Goal: Task Accomplishment & Management: Manage account settings

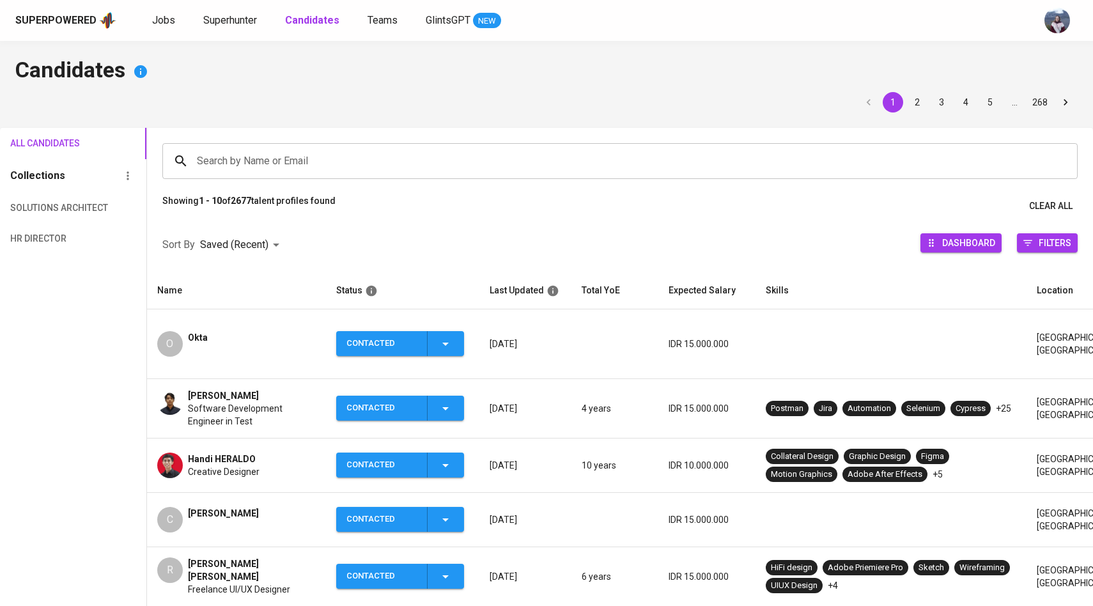
scroll to position [32, 0]
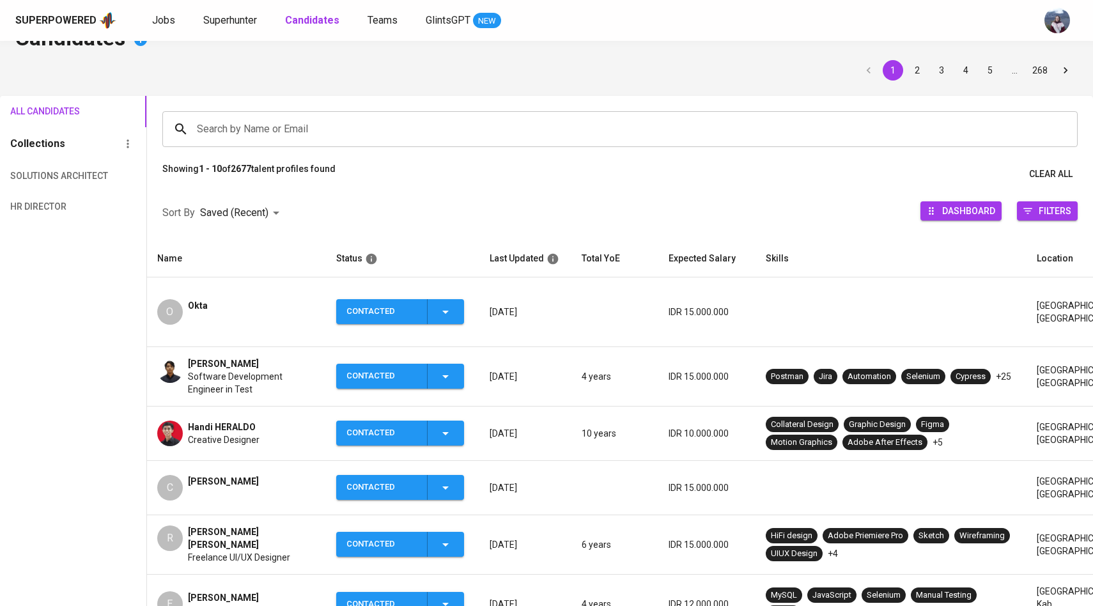
click at [158, 15] on span "Jobs" at bounding box center [163, 20] width 23 height 12
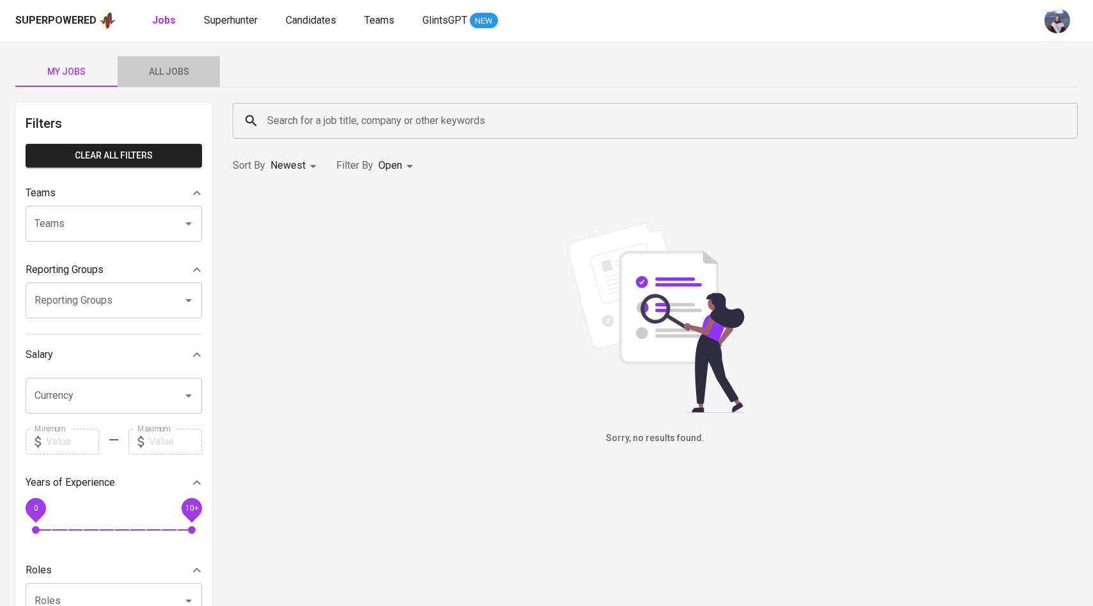
click at [166, 83] on button "All Jobs" at bounding box center [169, 71] width 102 height 31
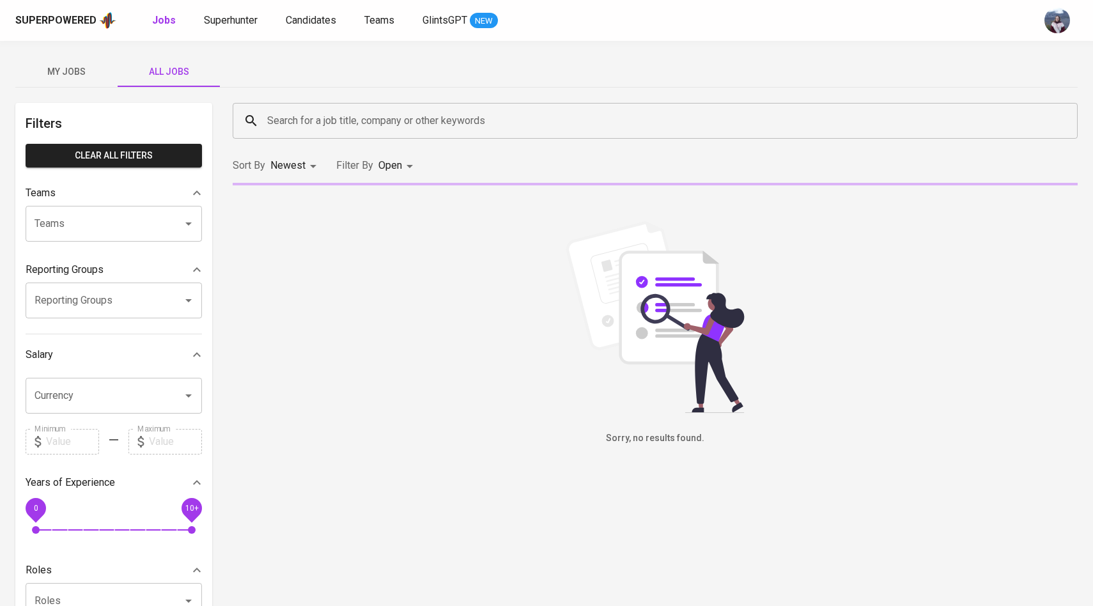
click at [298, 123] on input "Search for a job title, company or other keywords" at bounding box center [658, 121] width 789 height 24
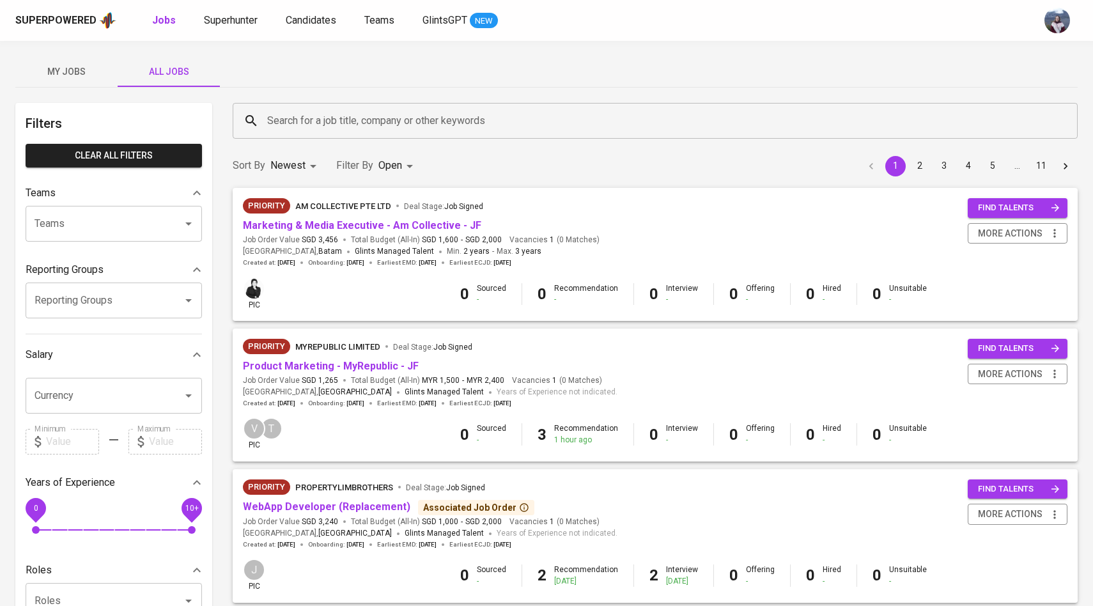
click at [276, 78] on div "My Jobs All Jobs" at bounding box center [546, 71] width 1062 height 31
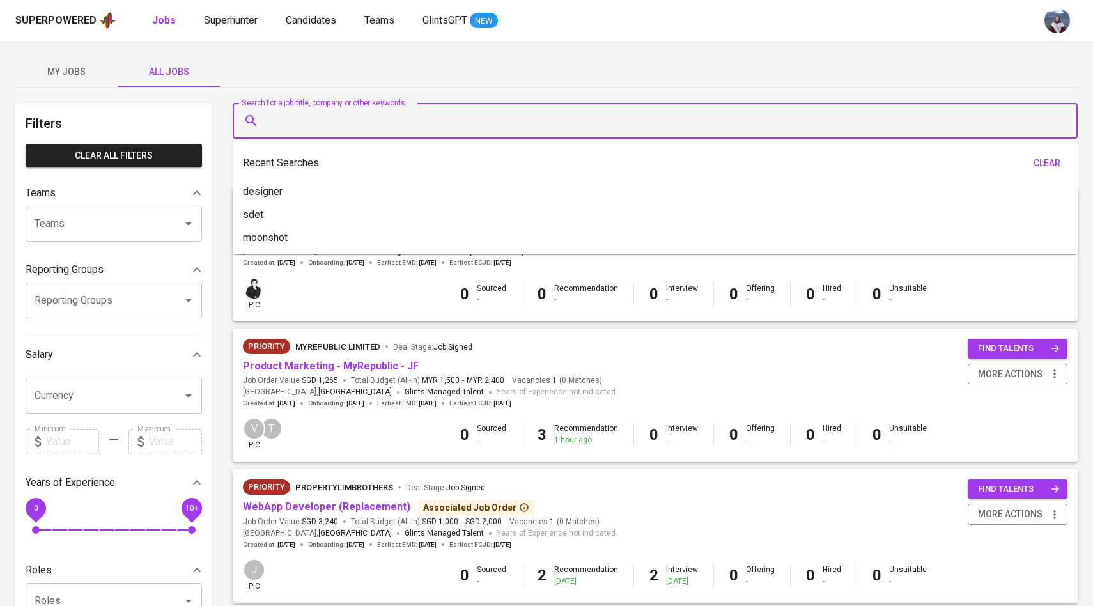
click at [290, 125] on input "Search for a job title, company or other keywords" at bounding box center [658, 121] width 789 height 24
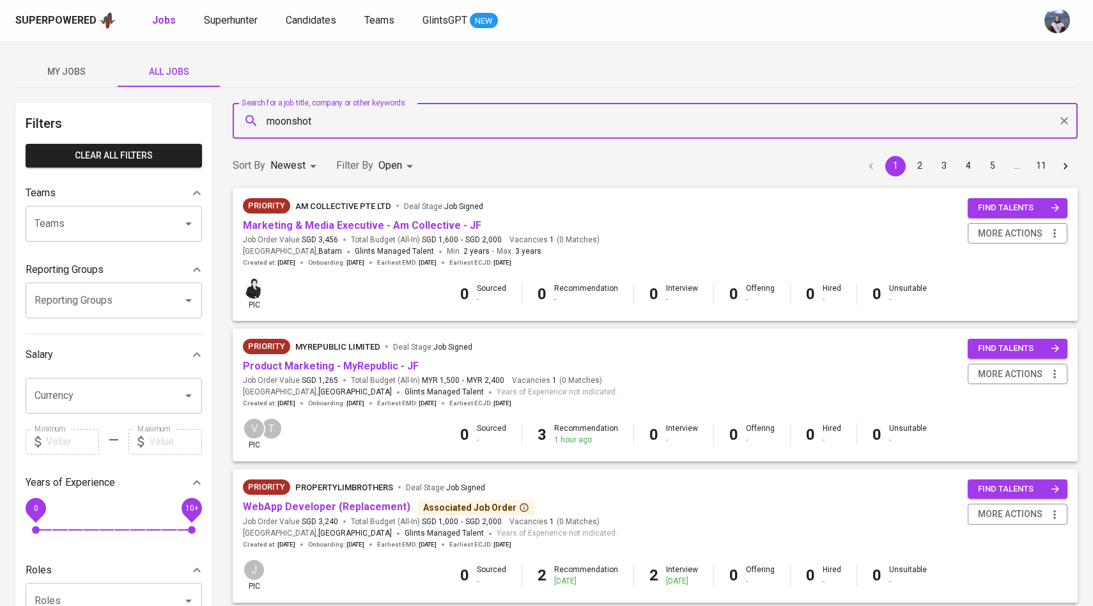
type input "moonshot"
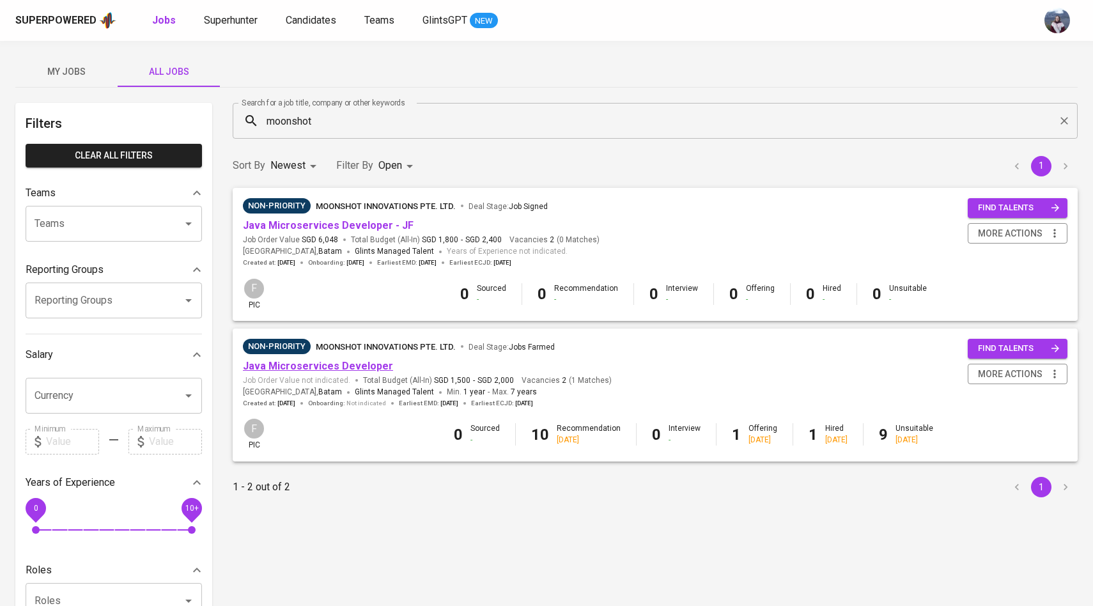
click at [339, 366] on link "Java Microservices Developer" at bounding box center [318, 366] width 150 height 12
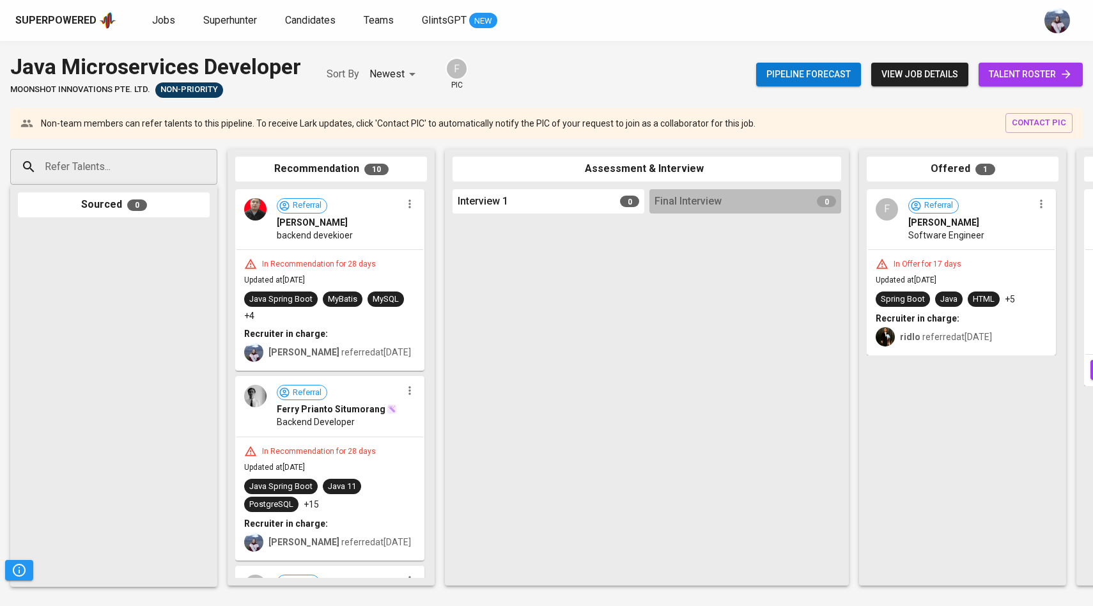
click at [1044, 80] on span "talent roster" at bounding box center [1031, 74] width 84 height 16
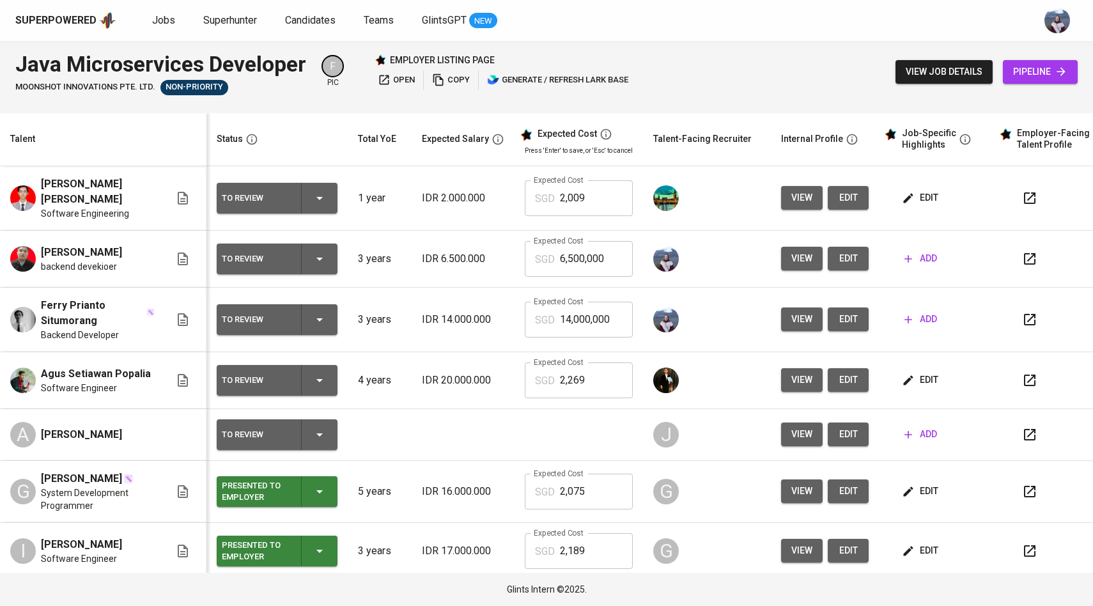
click at [838, 251] on span "edit" at bounding box center [848, 259] width 20 height 16
click at [843, 255] on button "edit" at bounding box center [848, 259] width 41 height 24
click at [653, 189] on img at bounding box center [666, 198] width 26 height 26
click at [914, 190] on span "edit" at bounding box center [921, 198] width 34 height 16
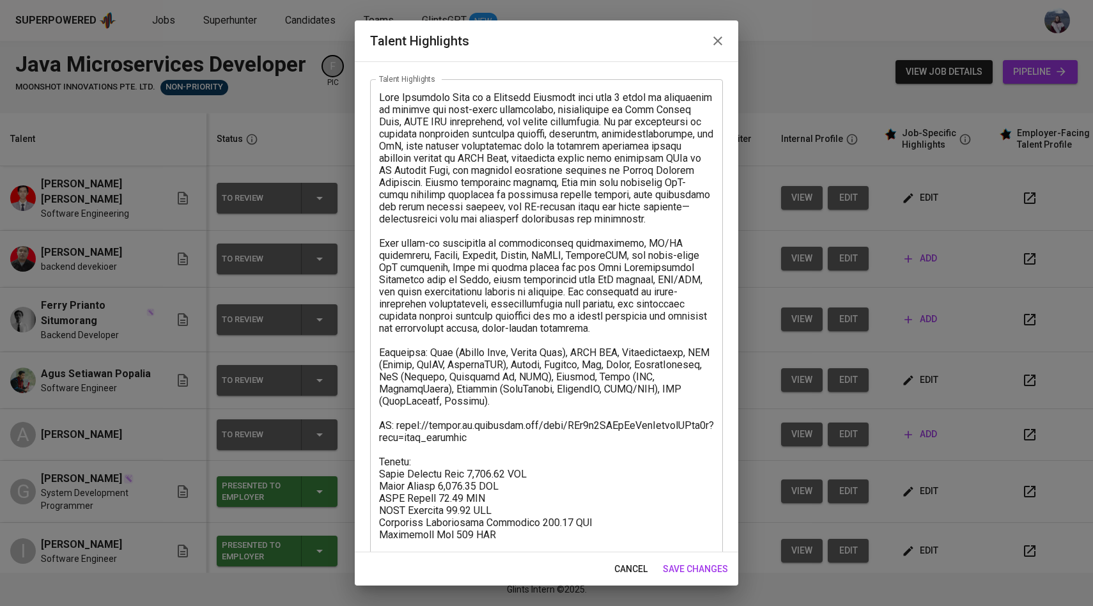
scroll to position [89, 0]
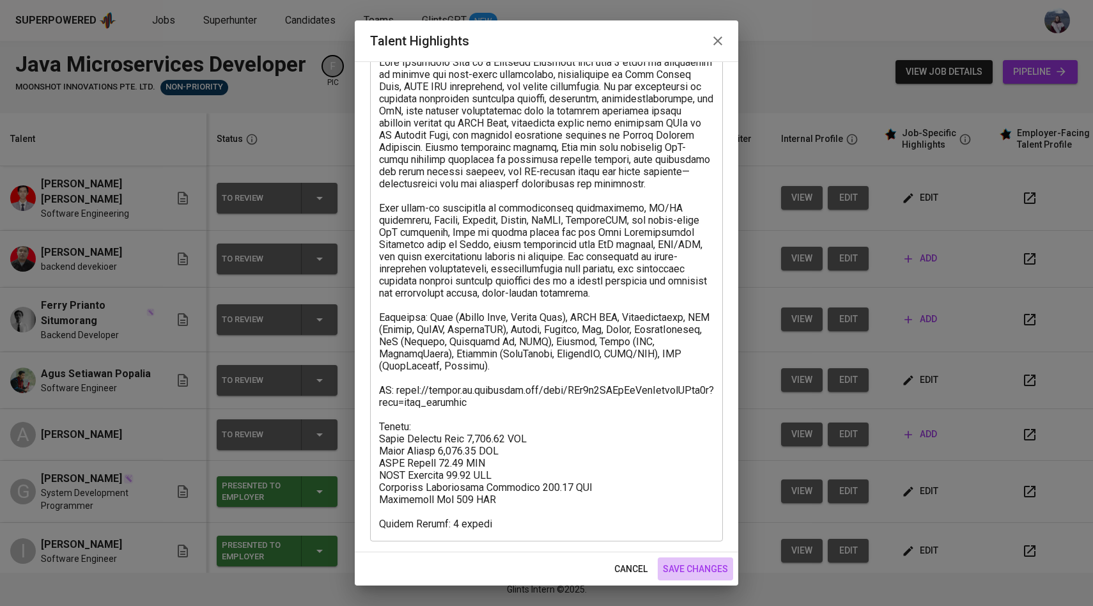
click at [675, 570] on span "save changes" at bounding box center [695, 569] width 65 height 16
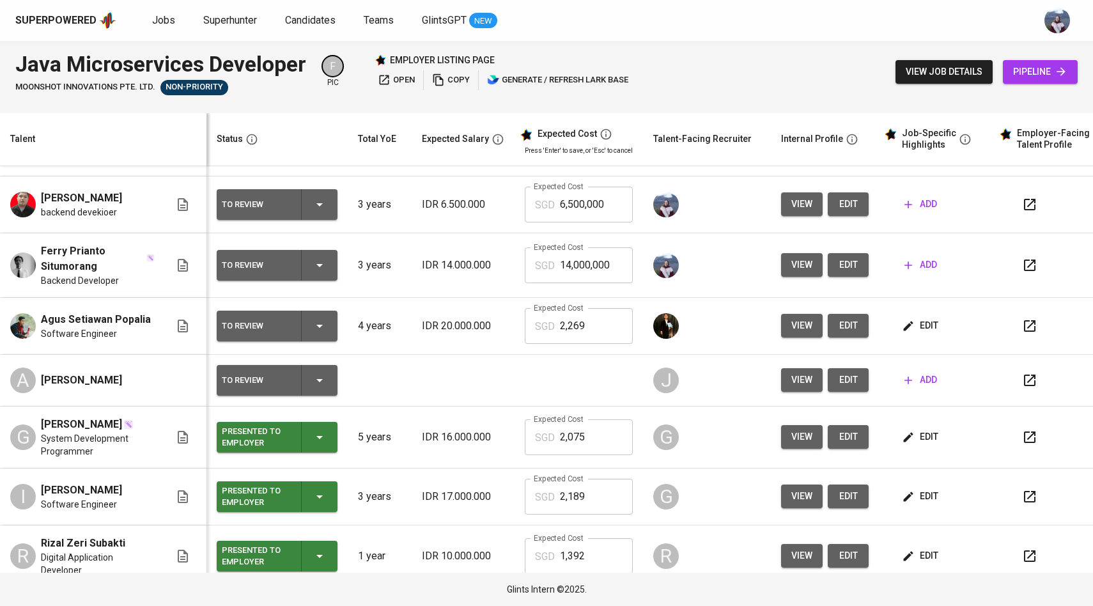
scroll to position [0, 0]
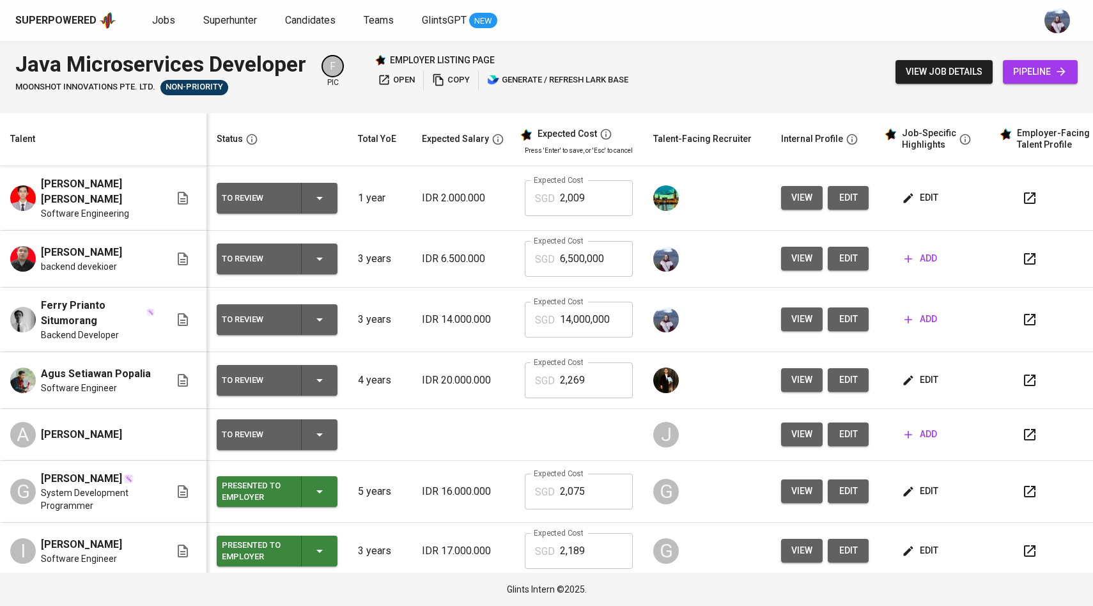
click at [845, 256] on button "edit" at bounding box center [848, 259] width 41 height 24
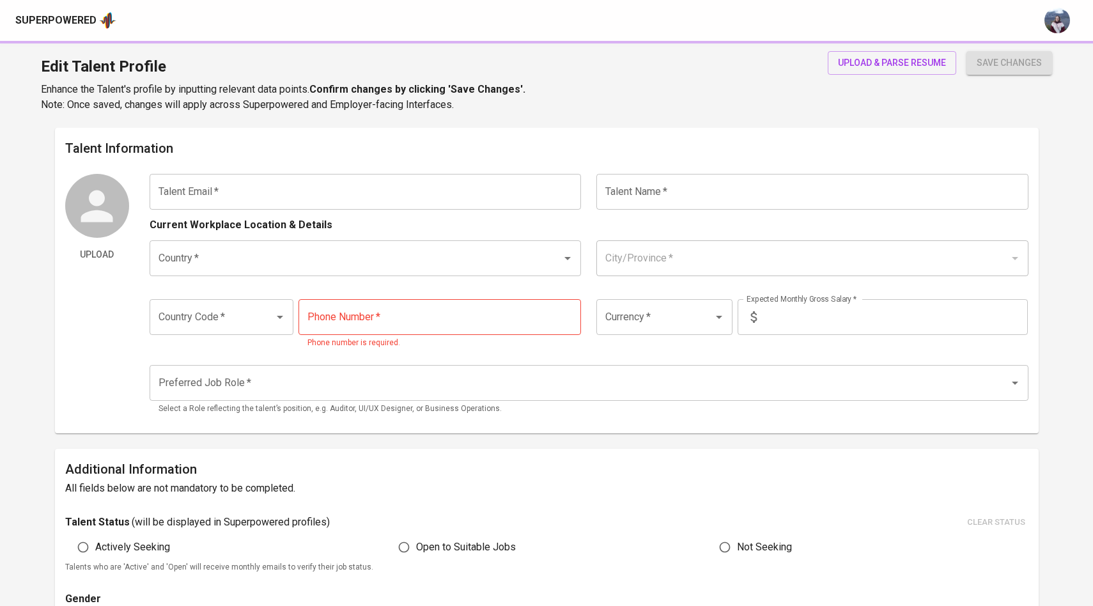
type input "irvansyah126@gmail.com"
type input "[PERSON_NAME]"
type input "[GEOGRAPHIC_DATA]"
type input "Jakarta Pusat, DKI Jakarta"
type input "+62"
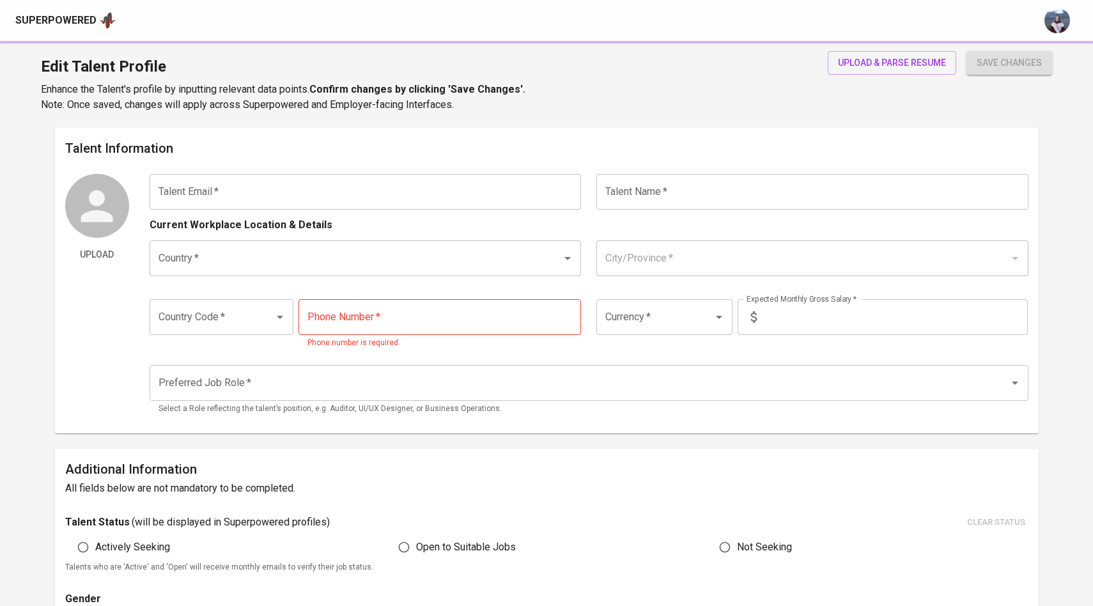
type input "878-8728-1657"
type input "IDR"
radio input "true"
type input "3"
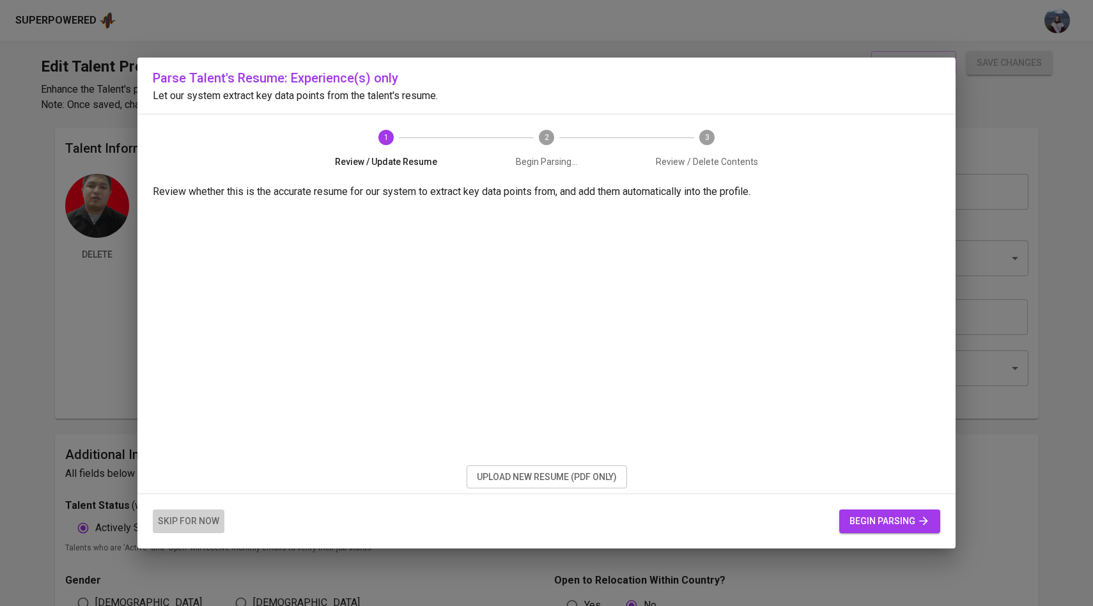
click at [183, 521] on span "skip for now" at bounding box center [188, 521] width 61 height 16
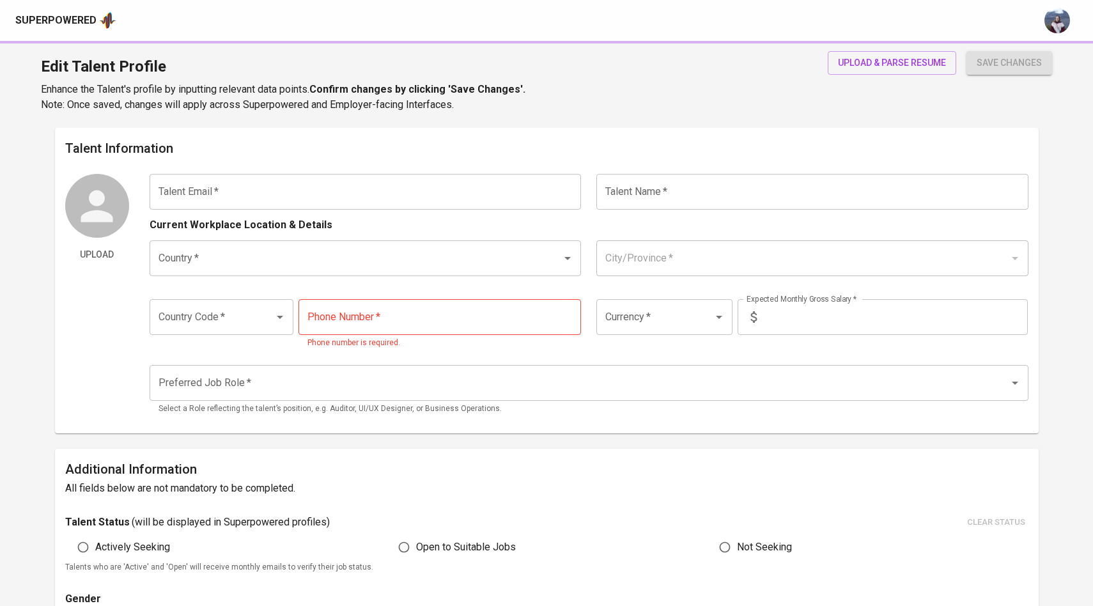
type input "[EMAIL_ADDRESS][DOMAIN_NAME]"
type input "[PERSON_NAME]"
type input "[GEOGRAPHIC_DATA]"
type input "Jakarta Pusat, DKI Jakarta"
type input "+62"
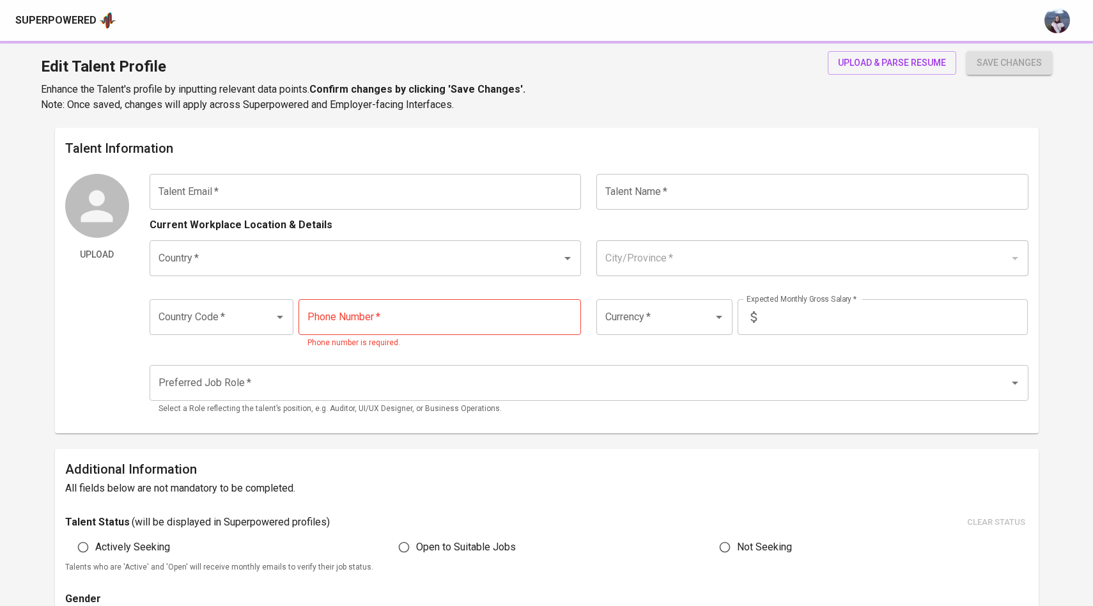
type input "878-8728-1657"
type input "IDR"
radio input "true"
type input "3"
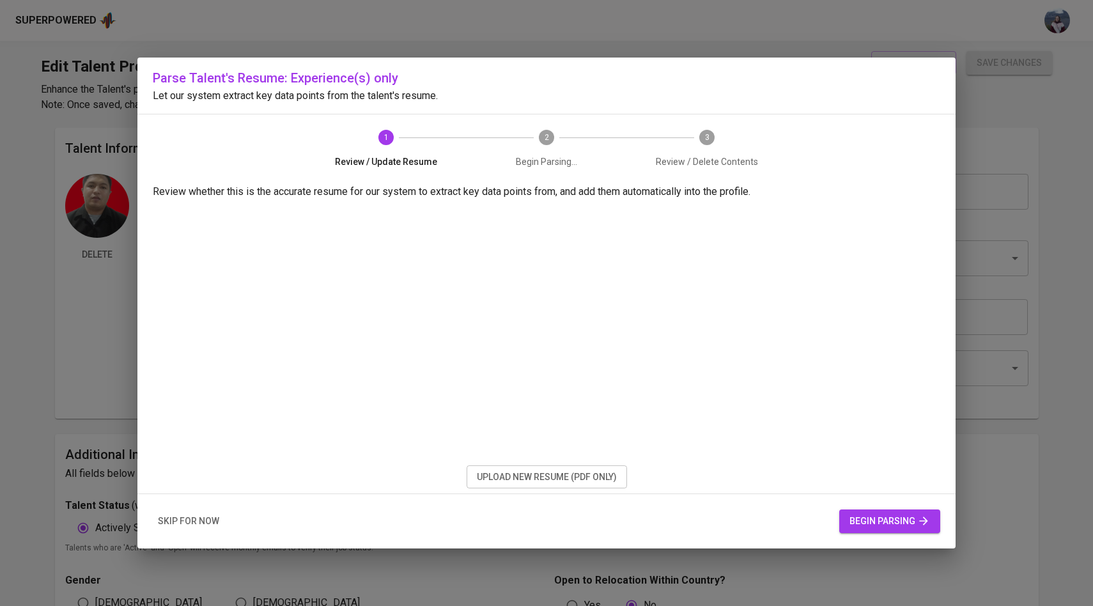
click at [192, 525] on span "skip for now" at bounding box center [188, 521] width 61 height 16
click at [570, 483] on span "upload new resume (pdf only)" at bounding box center [547, 477] width 140 height 16
click at [858, 519] on span "begin parsing" at bounding box center [890, 521] width 81 height 16
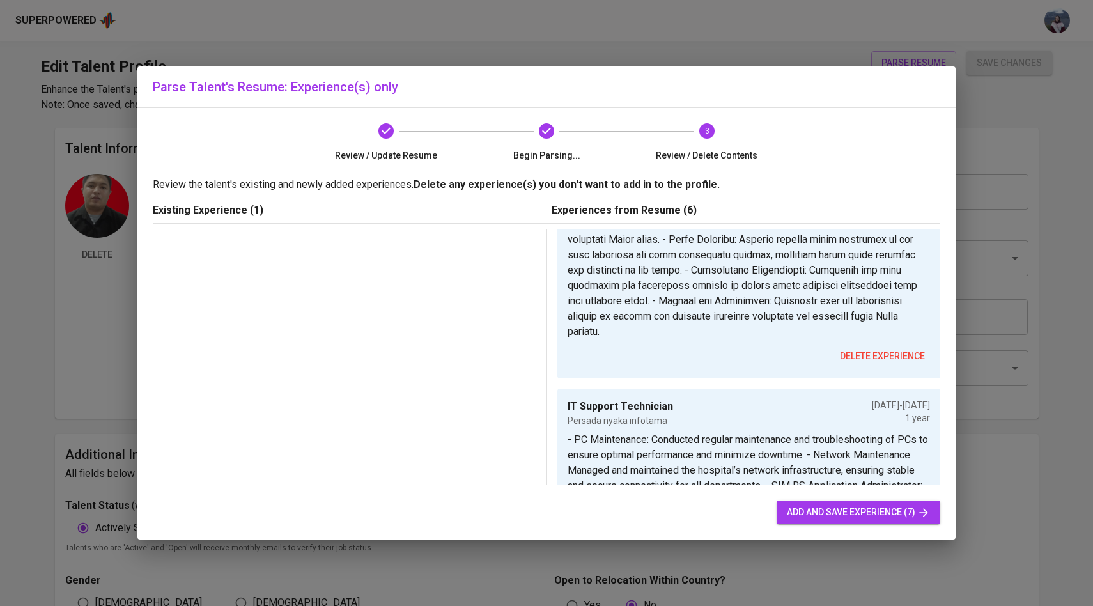
scroll to position [1554, 0]
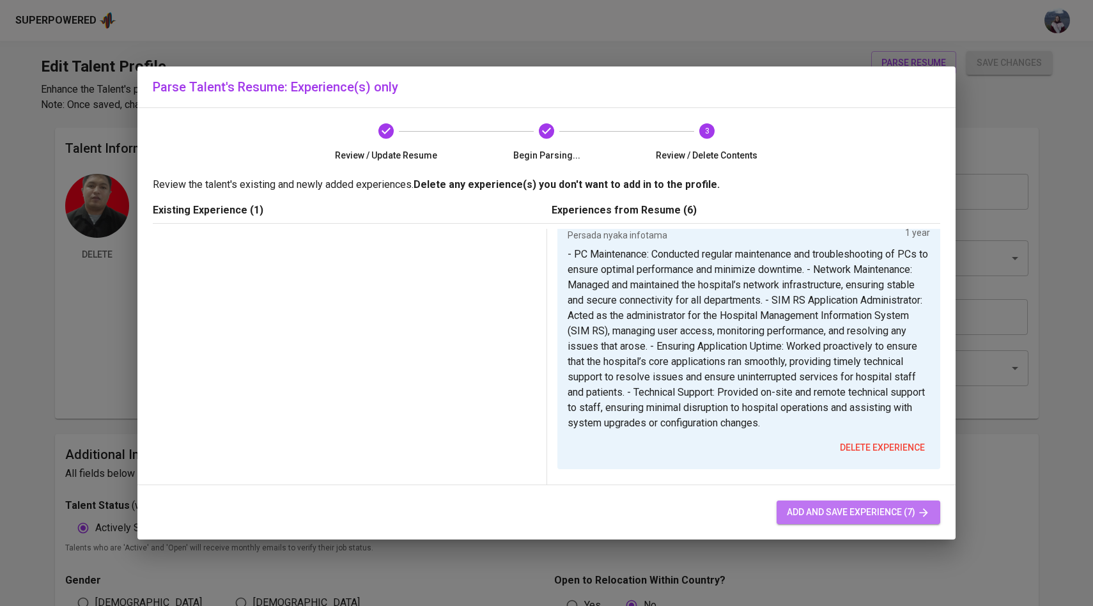
click at [793, 515] on span "add and save experience (7)" at bounding box center [858, 512] width 143 height 16
type input "Back End Developer"
type input "PT. Swadharma Duta Data (Bank BNI)"
type input "04/01/2024"
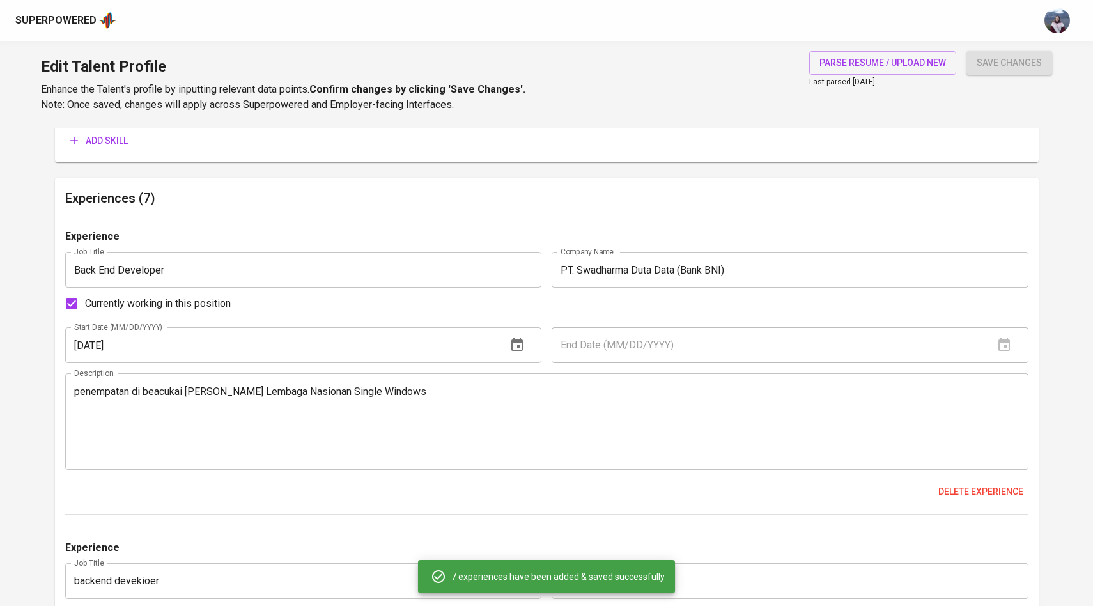
scroll to position [1036, 0]
